Goal: Find specific page/section: Find specific page/section

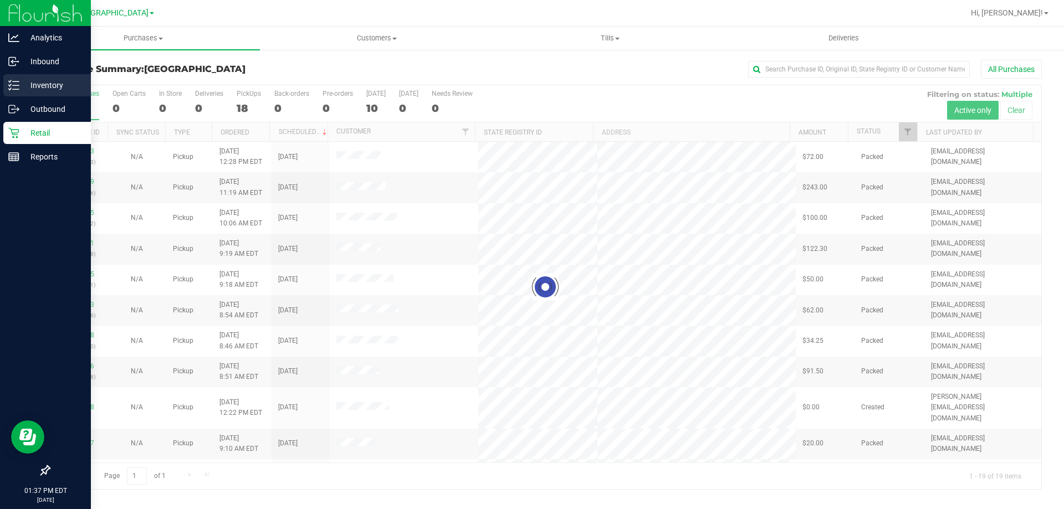
click at [6, 92] on div "Inventory" at bounding box center [47, 85] width 88 height 22
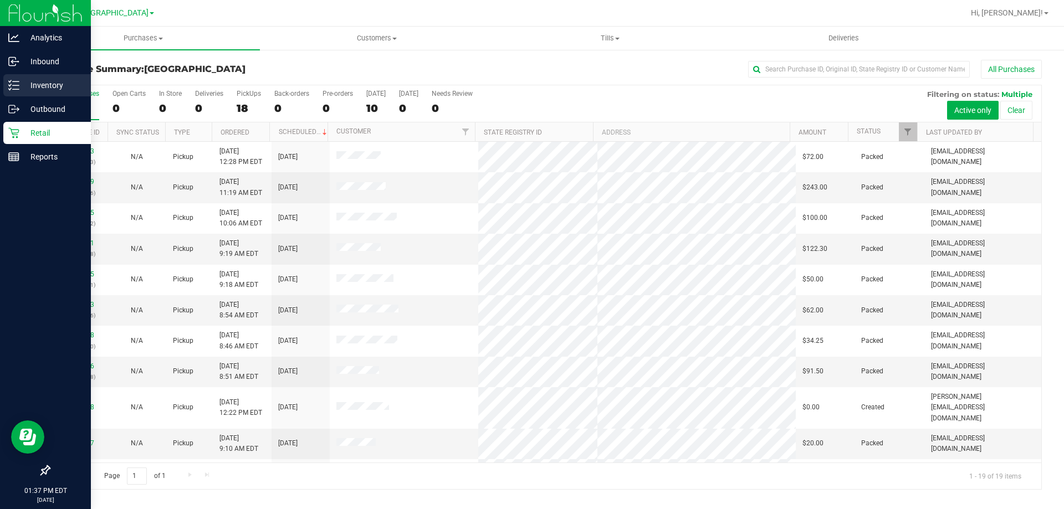
click at [6, 93] on div "Inventory" at bounding box center [47, 85] width 88 height 22
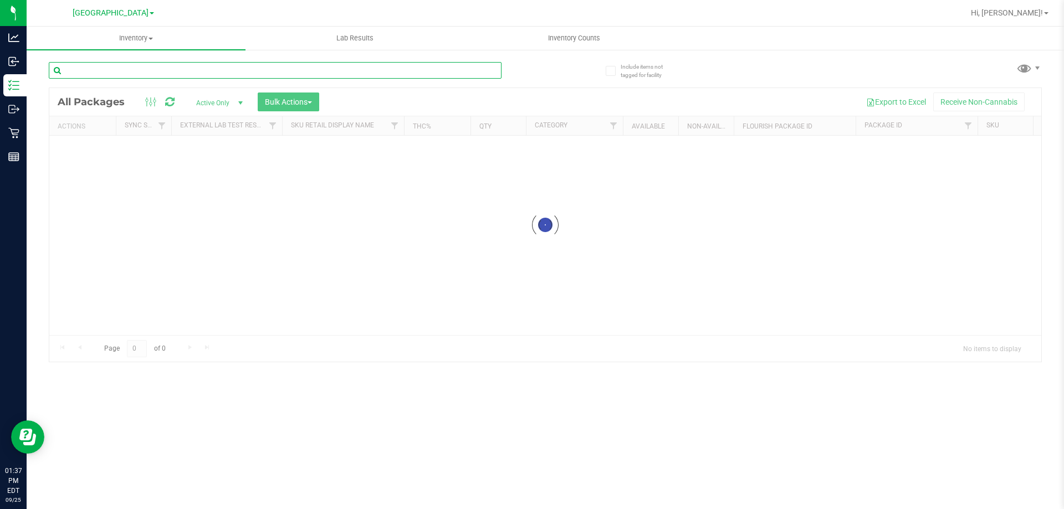
click at [135, 72] on input "text" at bounding box center [275, 70] width 453 height 17
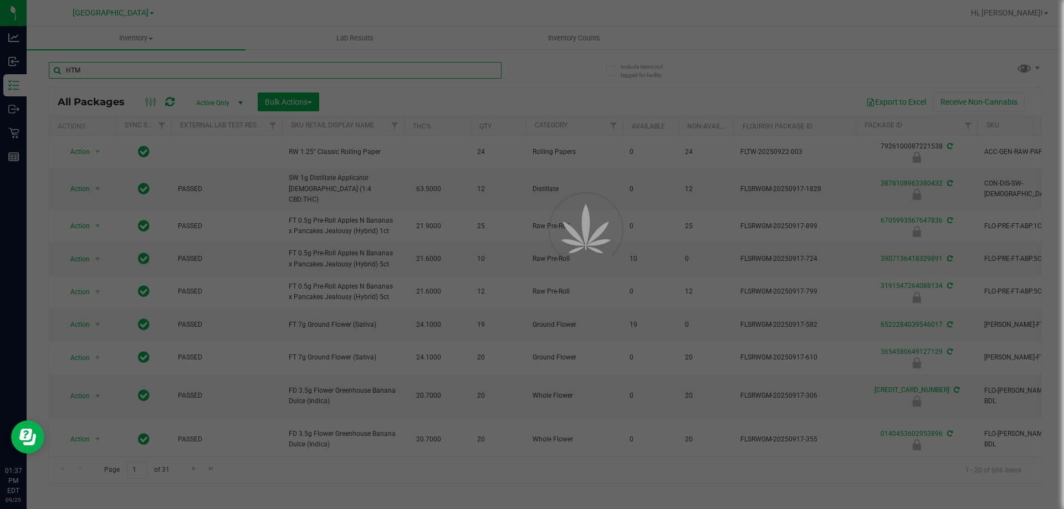
type input "HTM"
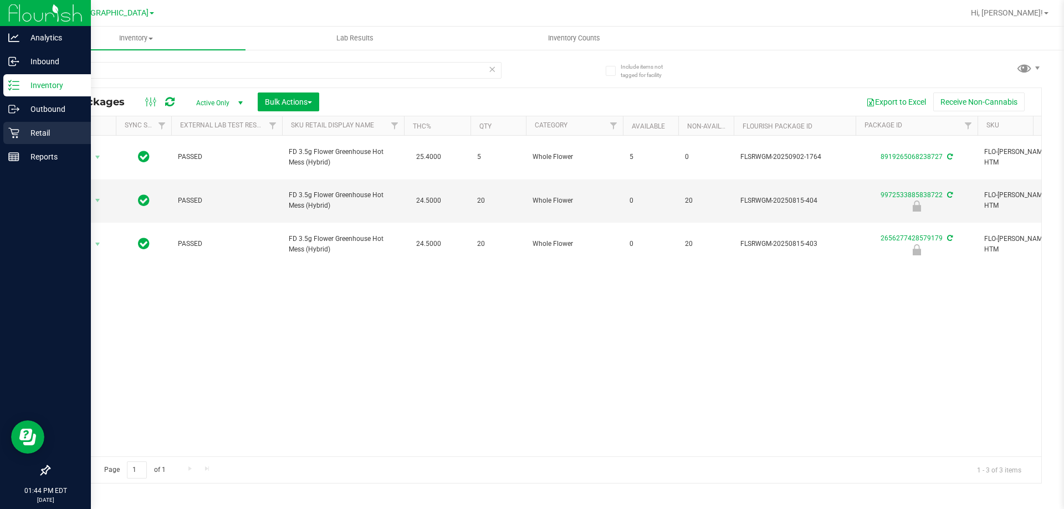
click at [11, 137] on icon at bounding box center [13, 132] width 11 height 11
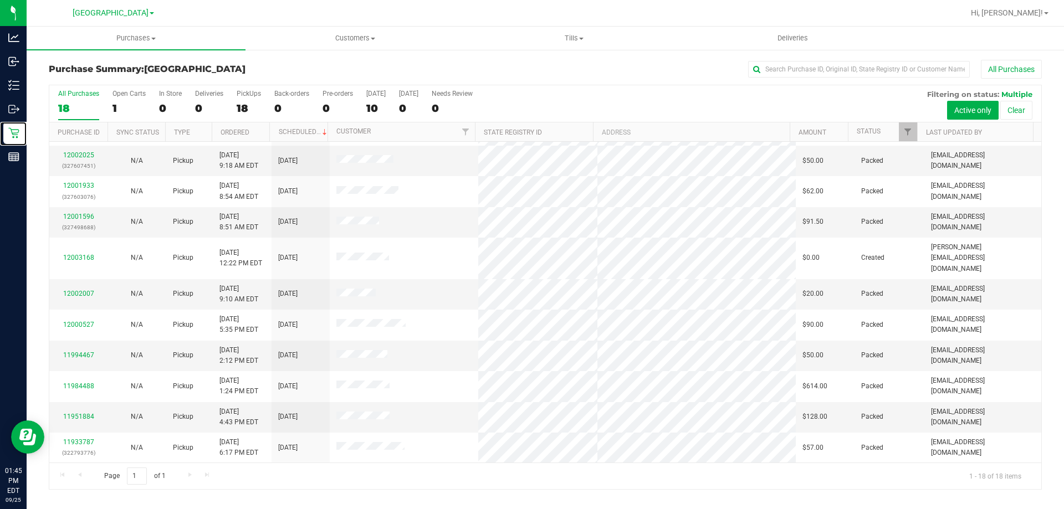
scroll to position [65, 0]
